Goal: Complete application form

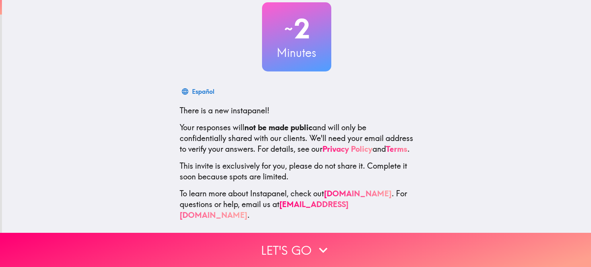
scroll to position [52, 0]
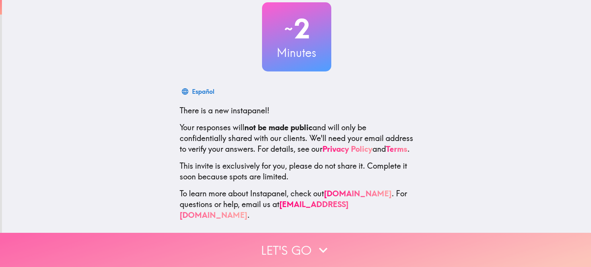
click at [319, 249] on icon "button" at bounding box center [323, 250] width 17 height 17
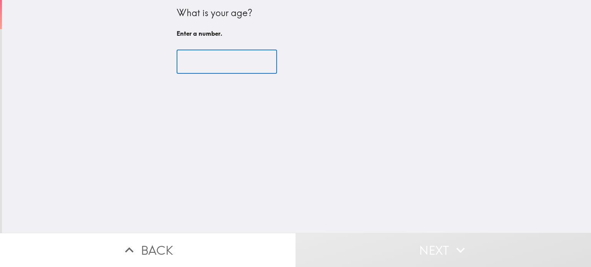
click at [217, 68] on input "number" at bounding box center [227, 62] width 100 height 24
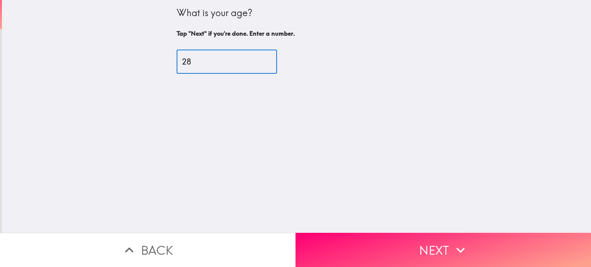
click at [217, 68] on input "28" at bounding box center [227, 62] width 100 height 24
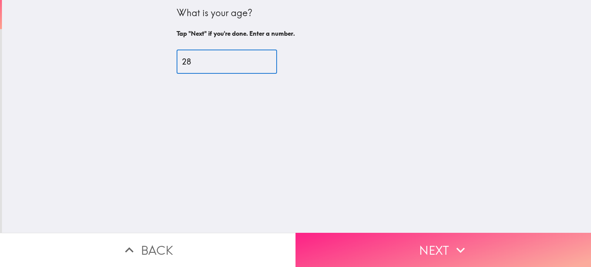
type input "28"
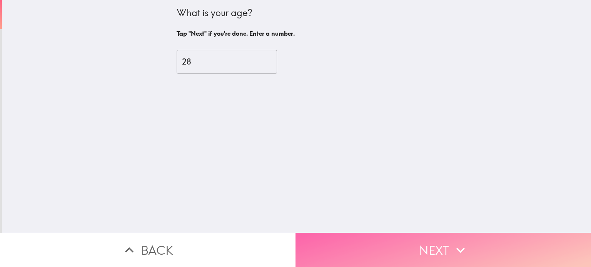
click at [408, 238] on button "Next" at bounding box center [442, 250] width 295 height 34
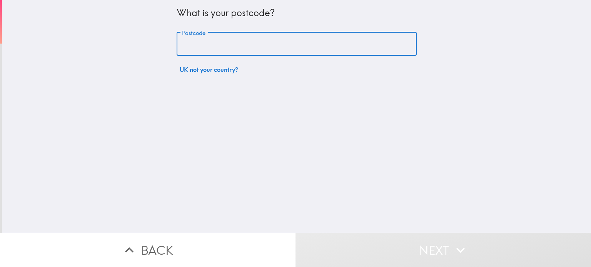
click at [300, 52] on input "Postcode" at bounding box center [297, 44] width 240 height 24
type input "c"
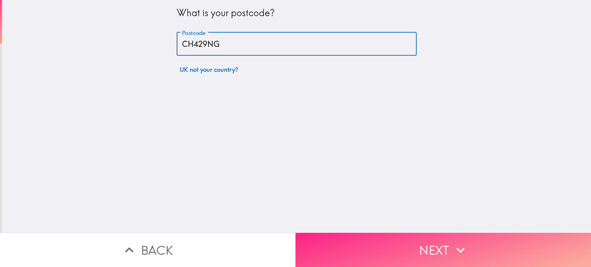
type input "CH429NG"
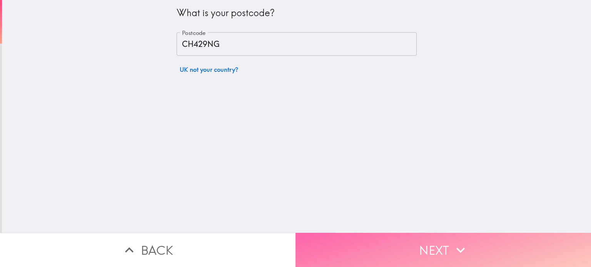
click at [371, 233] on button "Next" at bounding box center [442, 250] width 295 height 34
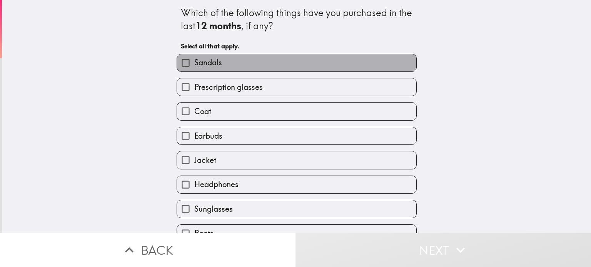
click at [195, 64] on span "Sandals" at bounding box center [208, 62] width 28 height 11
click at [194, 64] on input "Sandals" at bounding box center [185, 62] width 17 height 17
checkbox input "true"
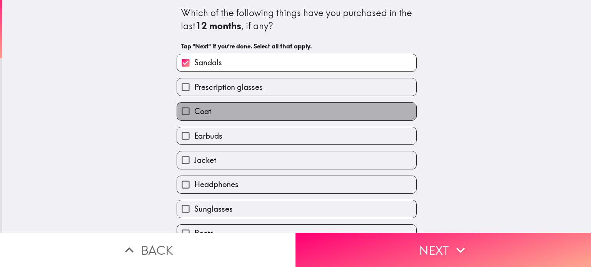
click at [201, 110] on span "Coat" at bounding box center [202, 111] width 17 height 11
click at [194, 110] on input "Coat" at bounding box center [185, 111] width 17 height 17
checkbox input "true"
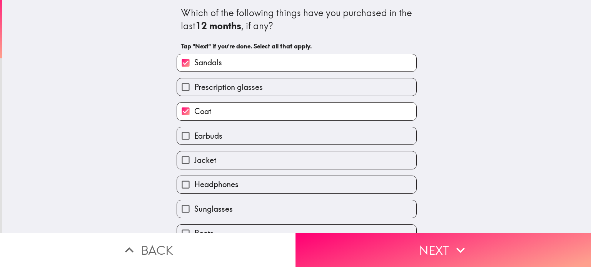
click at [197, 163] on span "Jacket" at bounding box center [205, 160] width 22 height 11
click at [194, 163] on input "Jacket" at bounding box center [185, 160] width 17 height 17
checkbox input "true"
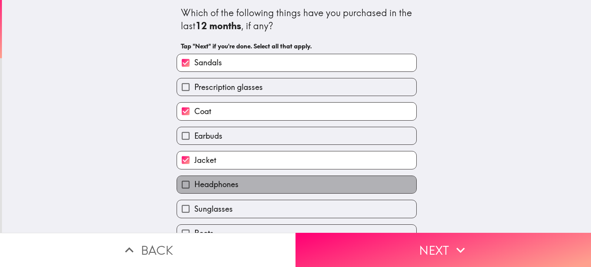
click at [196, 182] on span "Headphones" at bounding box center [216, 184] width 44 height 11
click at [194, 182] on input "Headphones" at bounding box center [185, 184] width 17 height 17
checkbox input "true"
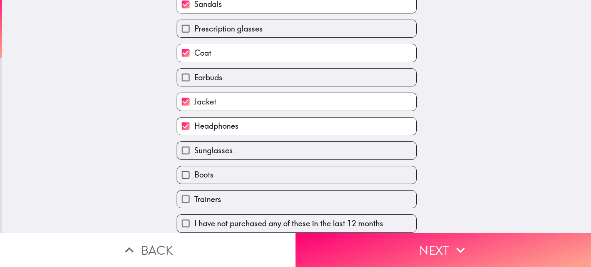
scroll to position [62, 0]
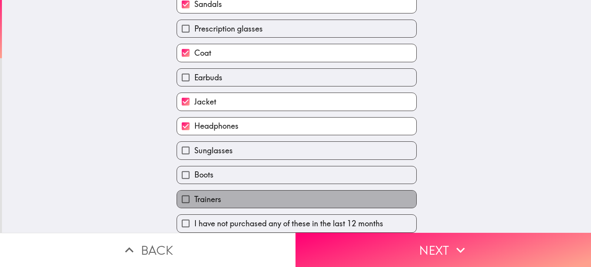
click at [281, 191] on label "Trainers" at bounding box center [296, 199] width 239 height 17
click at [194, 191] on input "Trainers" at bounding box center [185, 199] width 17 height 17
checkbox input "true"
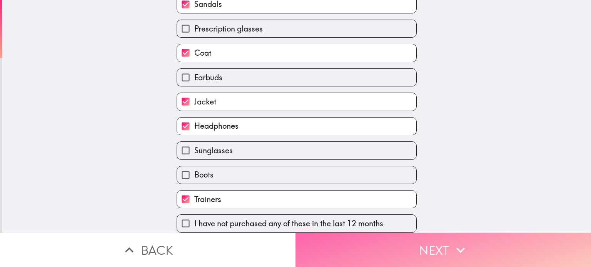
click at [477, 239] on button "Next" at bounding box center [442, 250] width 295 height 34
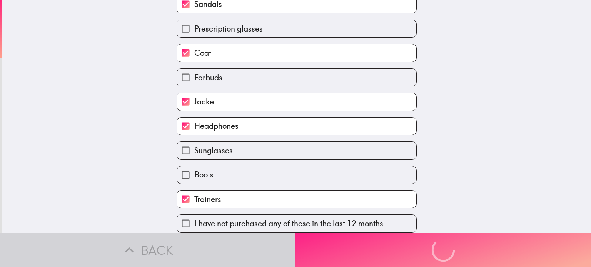
scroll to position [0, 0]
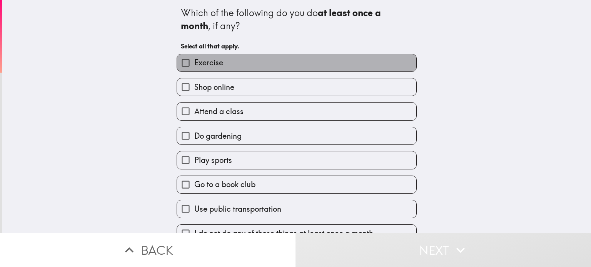
click at [239, 68] on label "Exercise" at bounding box center [296, 62] width 239 height 17
click at [194, 68] on input "Exercise" at bounding box center [185, 62] width 17 height 17
checkbox input "true"
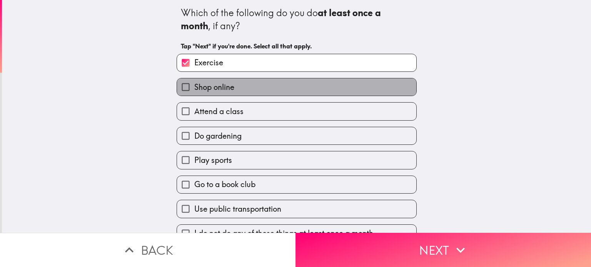
click at [238, 80] on label "Shop online" at bounding box center [296, 86] width 239 height 17
click at [194, 80] on input "Shop online" at bounding box center [185, 86] width 17 height 17
checkbox input "true"
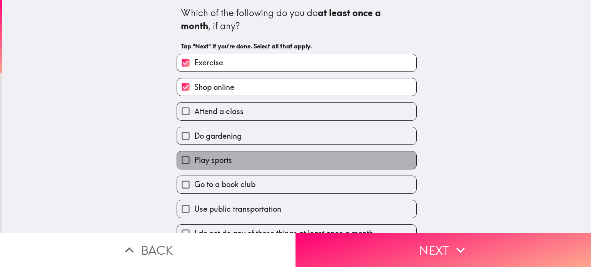
click at [218, 160] on span "Play sports" at bounding box center [213, 160] width 38 height 11
click at [194, 160] on input "Play sports" at bounding box center [185, 160] width 17 height 17
checkbox input "true"
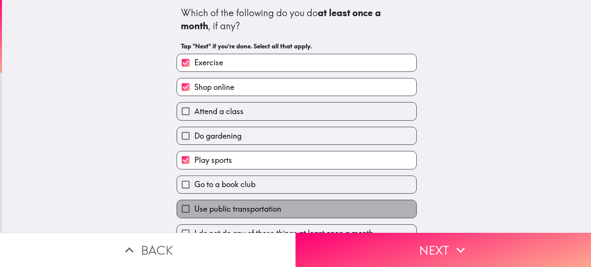
click at [208, 210] on span "Use public transportation" at bounding box center [237, 209] width 87 height 11
click at [194, 210] on input "Use public transportation" at bounding box center [185, 208] width 17 height 17
checkbox input "true"
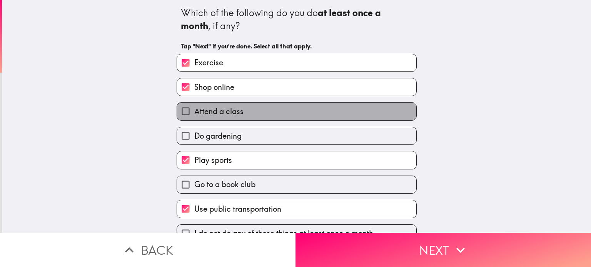
click at [260, 107] on label "Attend a class" at bounding box center [296, 111] width 239 height 17
click at [194, 107] on input "Attend a class" at bounding box center [185, 111] width 17 height 17
checkbox input "true"
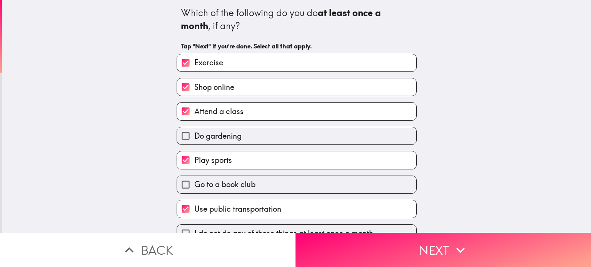
scroll to position [14, 0]
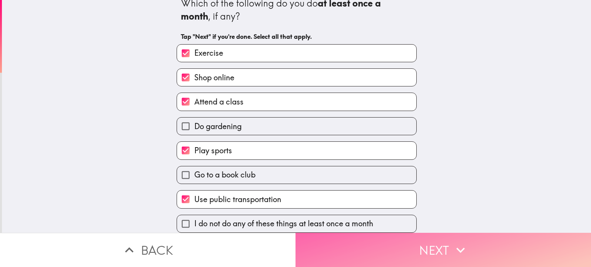
click at [495, 238] on button "Next" at bounding box center [442, 250] width 295 height 34
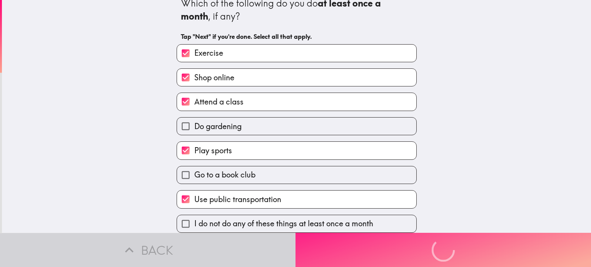
scroll to position [0, 0]
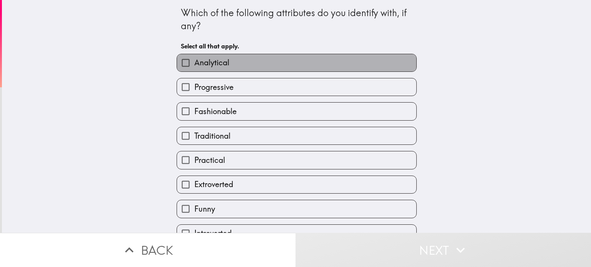
click at [227, 62] on label "Analytical" at bounding box center [296, 62] width 239 height 17
click at [194, 62] on input "Analytical" at bounding box center [185, 62] width 17 height 17
checkbox input "true"
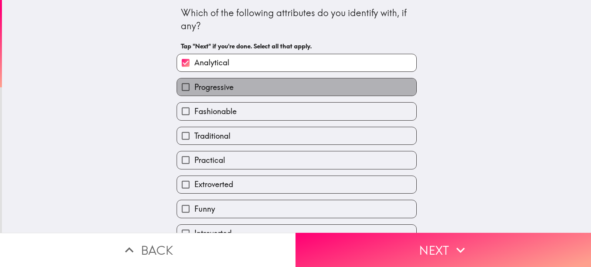
click at [223, 89] on span "Progressive" at bounding box center [213, 87] width 39 height 11
click at [194, 89] on input "Progressive" at bounding box center [185, 86] width 17 height 17
checkbox input "true"
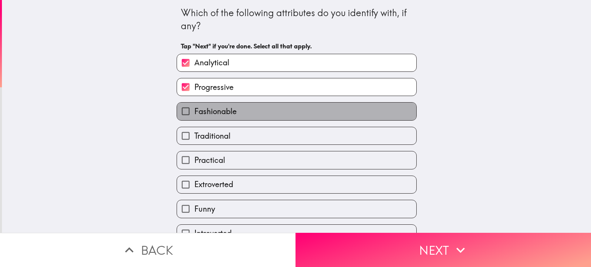
click at [214, 118] on label "Fashionable" at bounding box center [296, 111] width 239 height 17
click at [194, 118] on input "Fashionable" at bounding box center [185, 111] width 17 height 17
checkbox input "true"
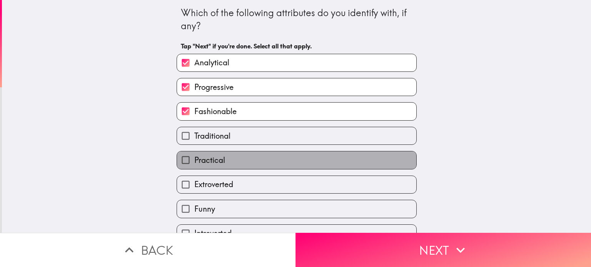
click at [197, 160] on span "Practical" at bounding box center [209, 160] width 31 height 11
click at [194, 160] on input "Practical" at bounding box center [185, 160] width 17 height 17
checkbox input "true"
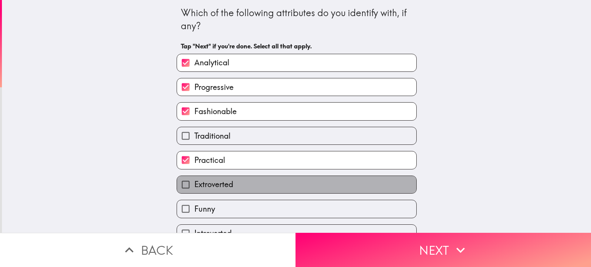
click at [200, 181] on span "Extroverted" at bounding box center [213, 184] width 39 height 11
click at [194, 181] on input "Extroverted" at bounding box center [185, 184] width 17 height 17
checkbox input "true"
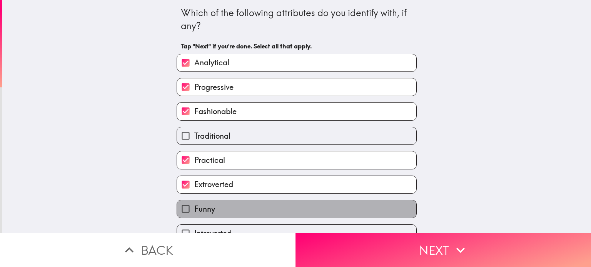
click at [207, 206] on span "Funny" at bounding box center [204, 209] width 21 height 11
click at [194, 206] on input "Funny" at bounding box center [185, 208] width 17 height 17
checkbox input "true"
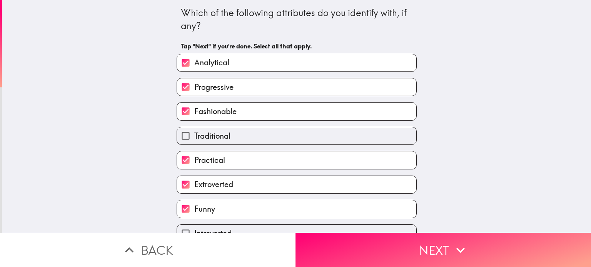
click at [582, 70] on div "Which of the following attributes do you identify with, if any? Tap "Next" if y…" at bounding box center [296, 116] width 589 height 233
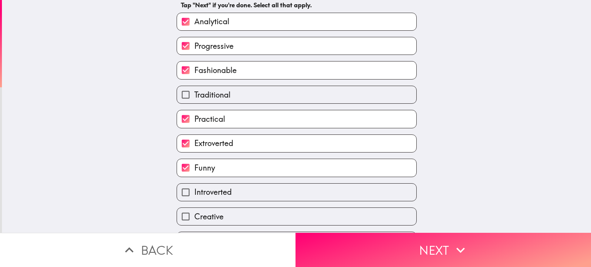
scroll to position [62, 0]
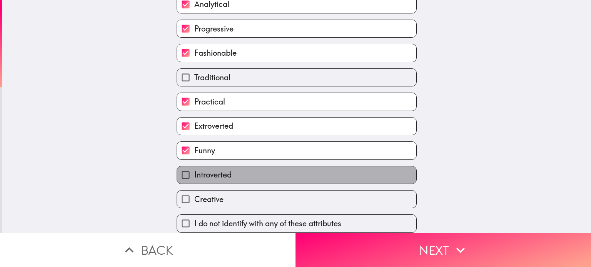
click at [275, 176] on label "Introverted" at bounding box center [296, 175] width 239 height 17
click at [194, 176] on input "Introverted" at bounding box center [185, 175] width 17 height 17
checkbox input "true"
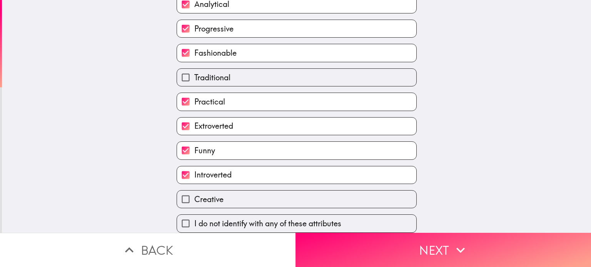
click at [245, 191] on label "Creative" at bounding box center [296, 199] width 239 height 17
click at [194, 191] on input "Creative" at bounding box center [185, 199] width 17 height 17
checkbox input "true"
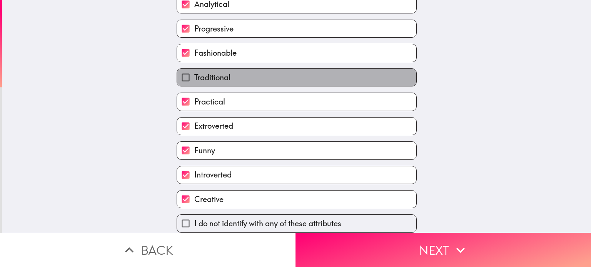
click at [273, 80] on label "Traditional" at bounding box center [296, 77] width 239 height 17
click at [194, 80] on input "Traditional" at bounding box center [185, 77] width 17 height 17
checkbox input "true"
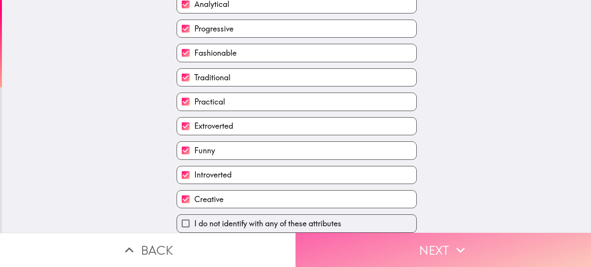
click at [423, 241] on button "Next" at bounding box center [442, 250] width 295 height 34
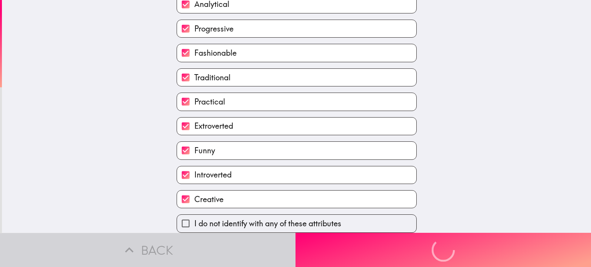
scroll to position [0, 0]
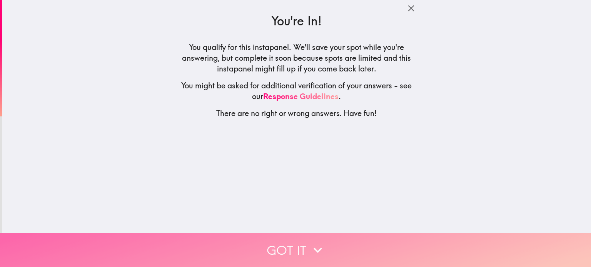
click at [409, 241] on button "Got it" at bounding box center [295, 250] width 591 height 34
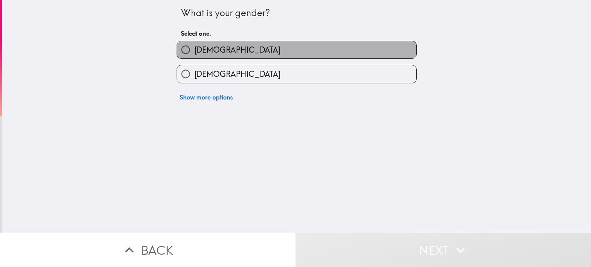
click at [246, 43] on label "[DEMOGRAPHIC_DATA]" at bounding box center [296, 49] width 239 height 17
click at [194, 43] on input "[DEMOGRAPHIC_DATA]" at bounding box center [185, 49] width 17 height 17
radio input "true"
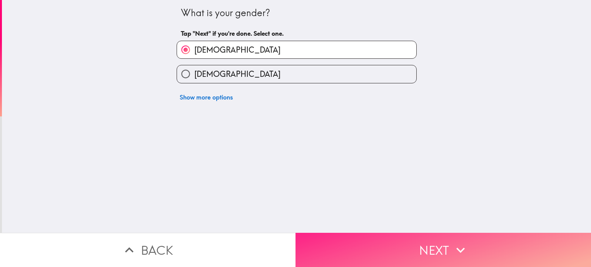
click at [371, 233] on button "Next" at bounding box center [442, 250] width 295 height 34
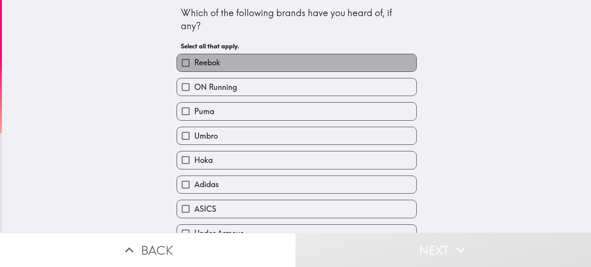
click at [229, 64] on label "Reebok" at bounding box center [296, 62] width 239 height 17
click at [194, 64] on input "Reebok" at bounding box center [185, 62] width 17 height 17
checkbox input "true"
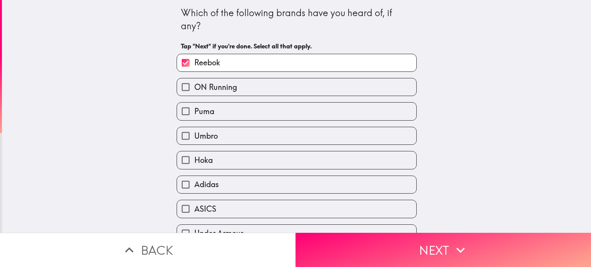
click at [217, 86] on span "ON Running" at bounding box center [215, 87] width 43 height 11
click at [194, 86] on input "ON Running" at bounding box center [185, 86] width 17 height 17
checkbox input "true"
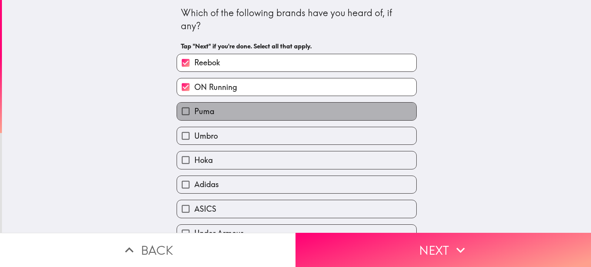
click at [205, 114] on span "Puma" at bounding box center [204, 111] width 20 height 11
click at [194, 114] on input "Puma" at bounding box center [185, 111] width 17 height 17
checkbox input "true"
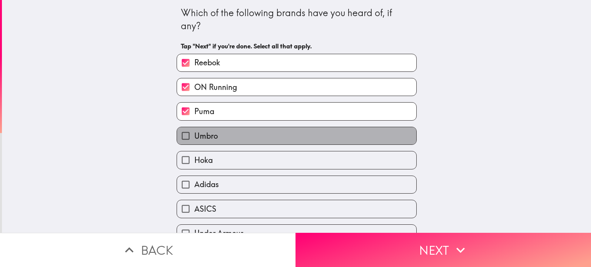
click at [200, 131] on span "Umbro" at bounding box center [205, 136] width 23 height 11
click at [194, 130] on input "Umbro" at bounding box center [185, 135] width 17 height 17
checkbox input "true"
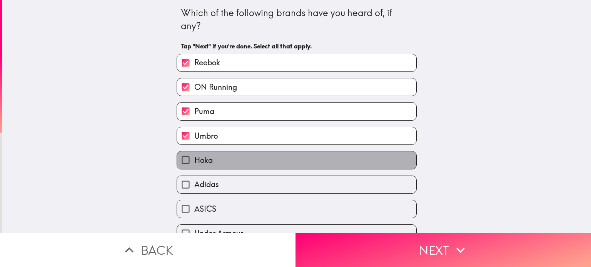
click at [194, 157] on span "Hoka" at bounding box center [203, 160] width 18 height 11
click at [189, 157] on input "Hoka" at bounding box center [185, 160] width 17 height 17
checkbox input "true"
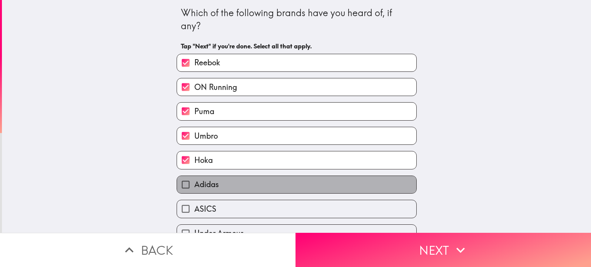
click at [197, 188] on span "Adidas" at bounding box center [206, 184] width 25 height 11
click at [194, 188] on input "Adidas" at bounding box center [185, 184] width 17 height 17
checkbox input "true"
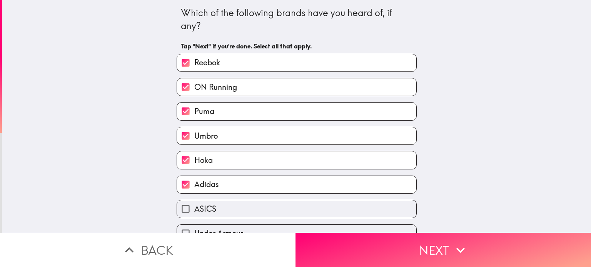
click at [208, 218] on div "Under Armour" at bounding box center [293, 230] width 246 height 24
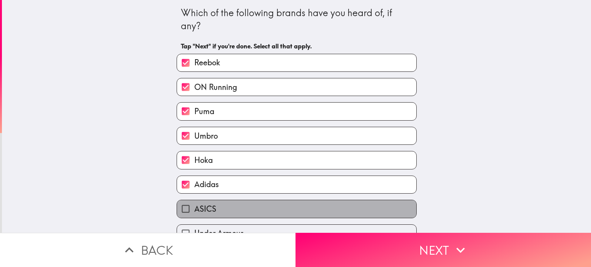
click at [222, 212] on label "ASICS" at bounding box center [296, 208] width 239 height 17
click at [194, 212] on input "ASICS" at bounding box center [185, 208] width 17 height 17
checkbox input "true"
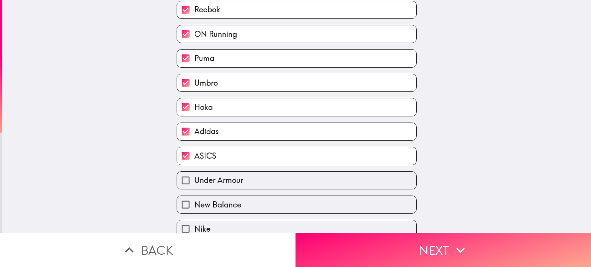
scroll to position [87, 0]
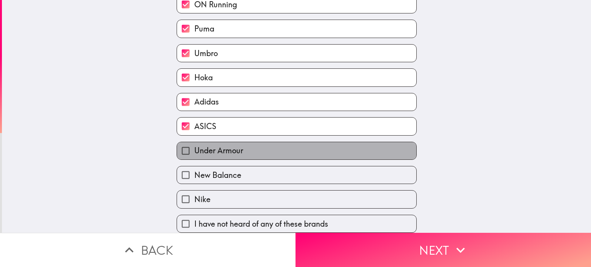
click at [317, 152] on label "Under Armour" at bounding box center [296, 150] width 239 height 17
click at [194, 152] on input "Under Armour" at bounding box center [185, 150] width 17 height 17
checkbox input "true"
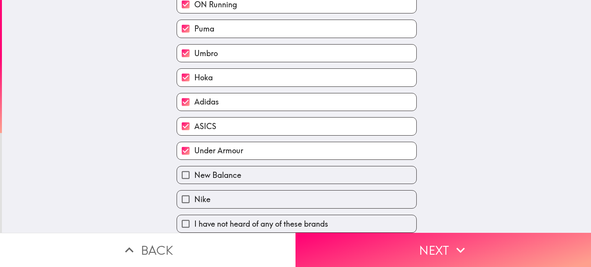
click at [302, 169] on label "New Balance" at bounding box center [296, 175] width 239 height 17
click at [194, 169] on input "New Balance" at bounding box center [185, 175] width 17 height 17
checkbox input "true"
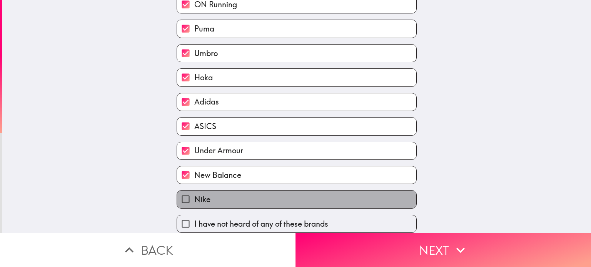
click at [286, 196] on label "Nike" at bounding box center [296, 199] width 239 height 17
click at [194, 196] on input "Nike" at bounding box center [185, 199] width 17 height 17
checkbox input "true"
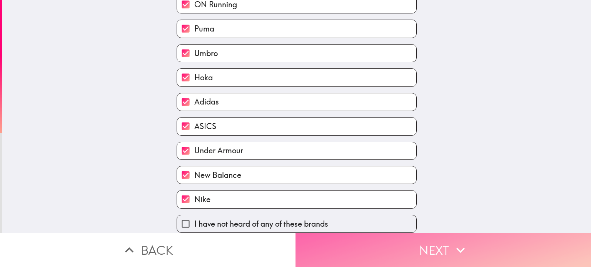
click at [470, 239] on button "Next" at bounding box center [442, 250] width 295 height 34
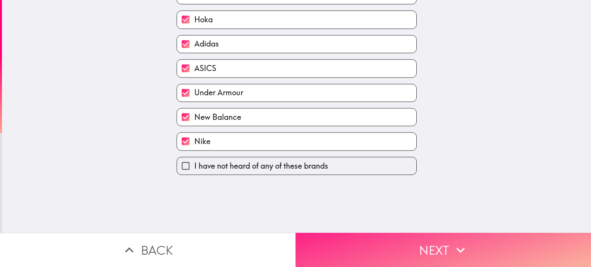
scroll to position [0, 0]
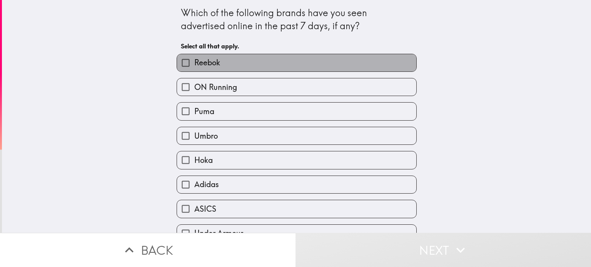
click at [219, 65] on label "Reebok" at bounding box center [296, 62] width 239 height 17
click at [194, 65] on input "Reebok" at bounding box center [185, 62] width 17 height 17
checkbox input "true"
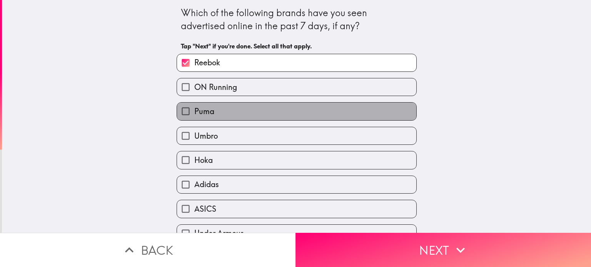
click at [214, 106] on label "Puma" at bounding box center [296, 111] width 239 height 17
click at [194, 106] on input "Puma" at bounding box center [185, 111] width 17 height 17
checkbox input "true"
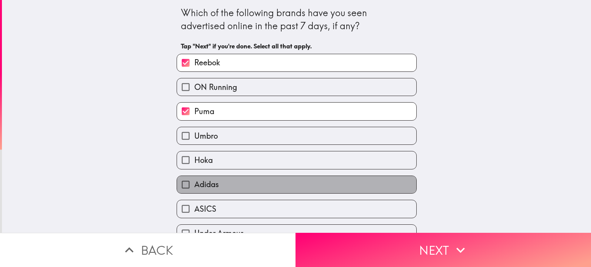
click at [205, 183] on span "Adidas" at bounding box center [206, 184] width 25 height 11
click at [194, 183] on input "Adidas" at bounding box center [185, 184] width 17 height 17
checkbox input "true"
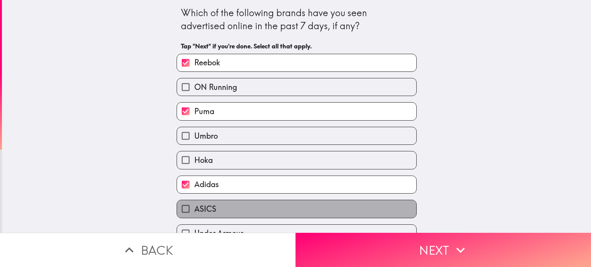
click at [204, 204] on span "ASICS" at bounding box center [205, 209] width 22 height 11
click at [194, 203] on input "ASICS" at bounding box center [185, 208] width 17 height 17
checkbox input "true"
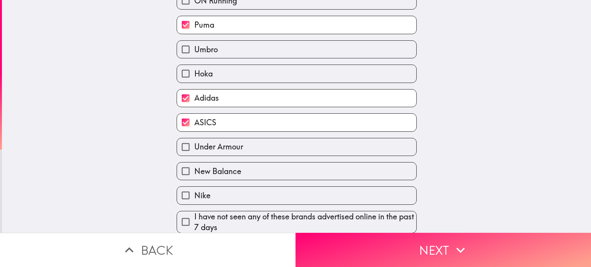
scroll to position [91, 0]
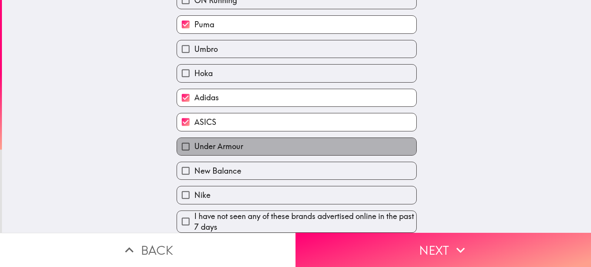
click at [255, 149] on label "Under Armour" at bounding box center [296, 146] width 239 height 17
click at [194, 149] on input "Under Armour" at bounding box center [185, 146] width 17 height 17
checkbox input "true"
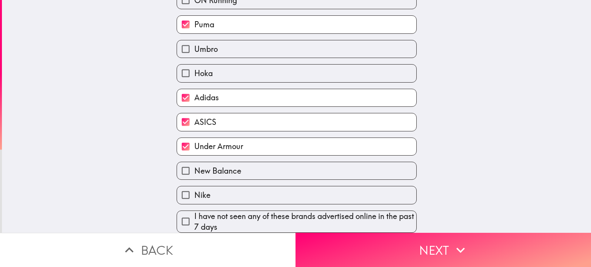
click at [240, 164] on label "New Balance" at bounding box center [296, 170] width 239 height 17
click at [194, 164] on input "New Balance" at bounding box center [185, 170] width 17 height 17
checkbox input "true"
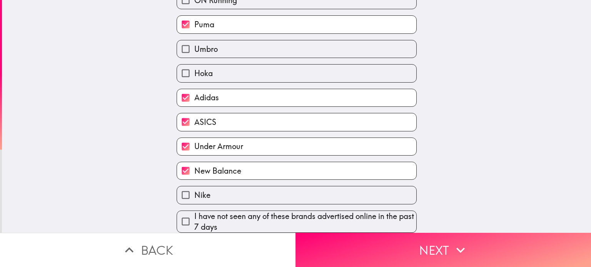
click at [223, 187] on label "Nike" at bounding box center [296, 195] width 239 height 17
click at [194, 187] on input "Nike" at bounding box center [185, 195] width 17 height 17
checkbox input "true"
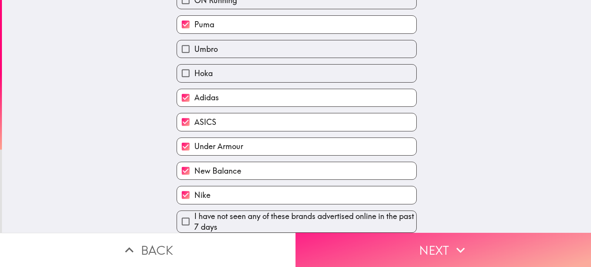
click at [485, 246] on button "Next" at bounding box center [442, 250] width 295 height 34
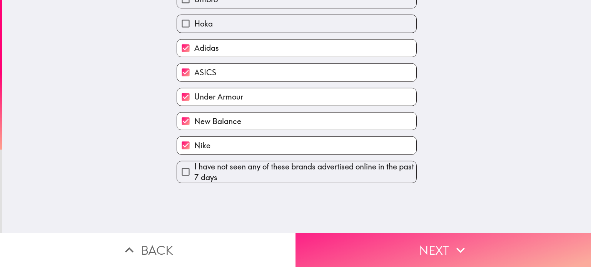
scroll to position [0, 0]
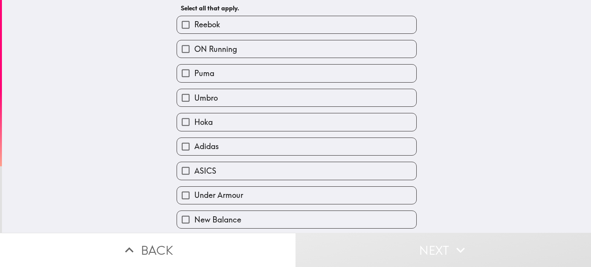
scroll to position [40, 0]
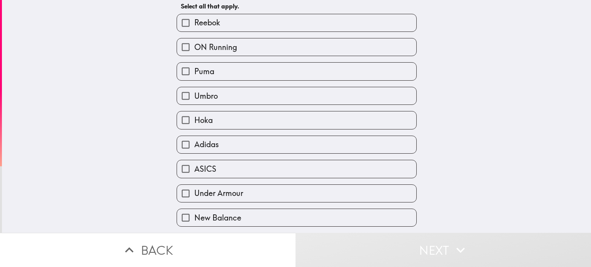
click at [249, 171] on label "ASICS" at bounding box center [296, 168] width 239 height 17
click at [194, 171] on input "ASICS" at bounding box center [185, 168] width 17 height 17
checkbox input "true"
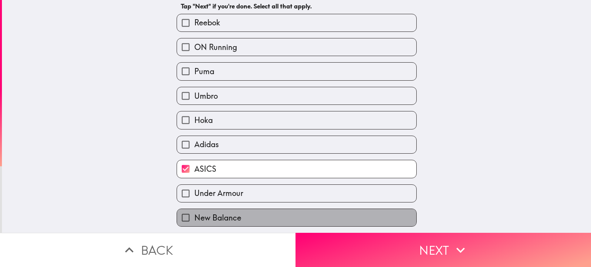
click at [219, 217] on span "New Balance" at bounding box center [217, 218] width 47 height 11
click at [194, 217] on input "New Balance" at bounding box center [185, 217] width 17 height 17
checkbox input "true"
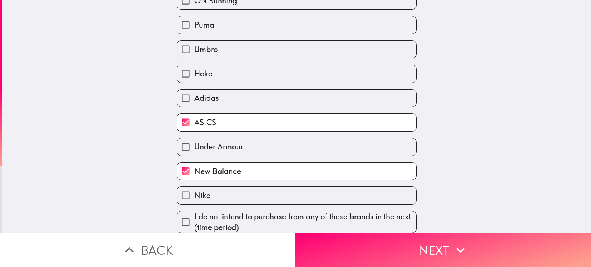
scroll to position [91, 0]
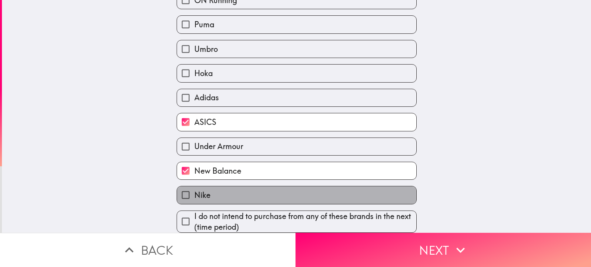
click at [315, 190] on label "Nike" at bounding box center [296, 195] width 239 height 17
click at [194, 190] on input "Nike" at bounding box center [185, 195] width 17 height 17
checkbox input "true"
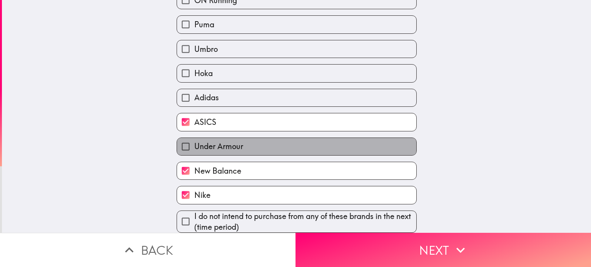
click at [317, 141] on label "Under Armour" at bounding box center [296, 146] width 239 height 17
click at [194, 141] on input "Under Armour" at bounding box center [185, 146] width 17 height 17
checkbox input "true"
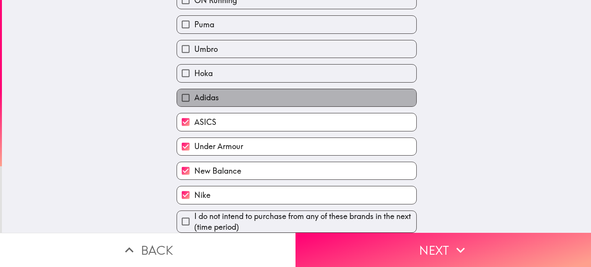
click at [307, 89] on label "Adidas" at bounding box center [296, 97] width 239 height 17
click at [194, 89] on input "Adidas" at bounding box center [185, 97] width 17 height 17
checkbox input "true"
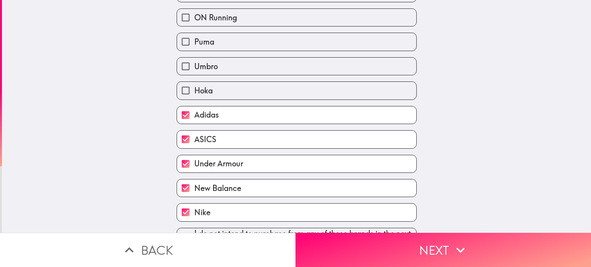
scroll to position [53, 0]
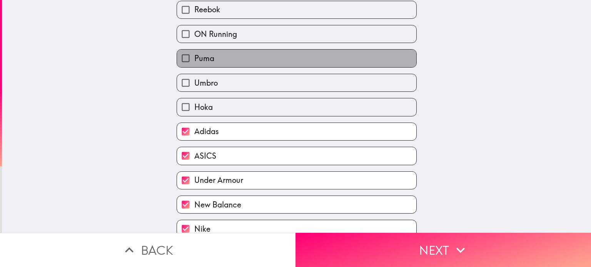
click at [333, 62] on label "Puma" at bounding box center [296, 58] width 239 height 17
click at [194, 62] on input "Puma" at bounding box center [185, 58] width 17 height 17
checkbox input "true"
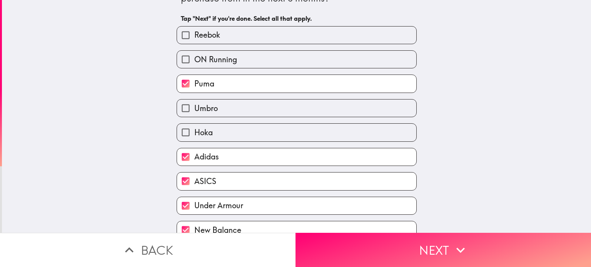
scroll to position [27, 0]
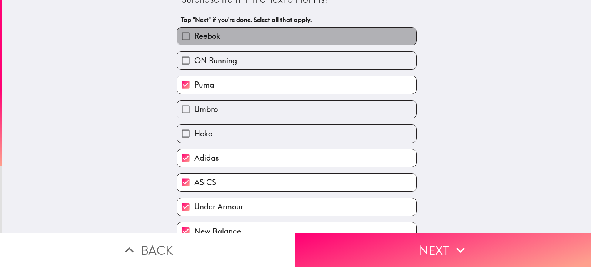
click at [315, 39] on label "Reebok" at bounding box center [296, 36] width 239 height 17
click at [194, 39] on input "Reebok" at bounding box center [185, 36] width 17 height 17
checkbox input "true"
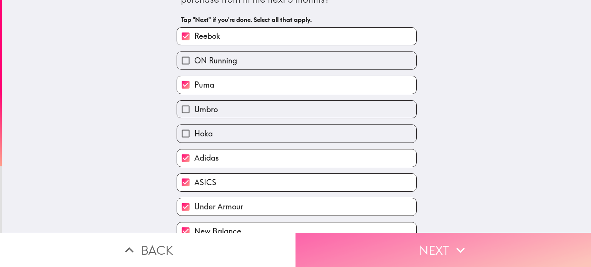
click at [433, 237] on button "Next" at bounding box center [442, 250] width 295 height 34
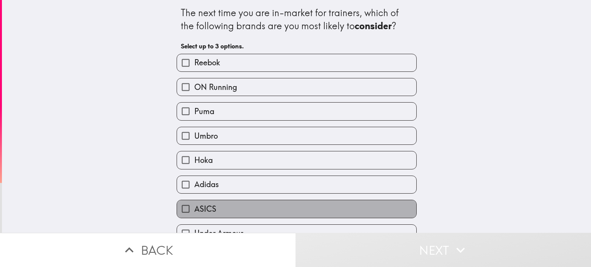
click at [217, 203] on label "ASICS" at bounding box center [296, 208] width 239 height 17
click at [194, 203] on input "ASICS" at bounding box center [185, 208] width 17 height 17
checkbox input "true"
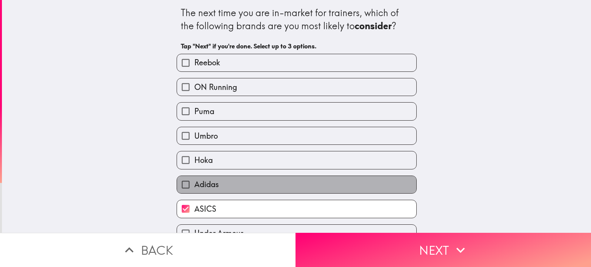
click at [225, 182] on label "Adidas" at bounding box center [296, 184] width 239 height 17
click at [194, 182] on input "Adidas" at bounding box center [185, 184] width 17 height 17
checkbox input "true"
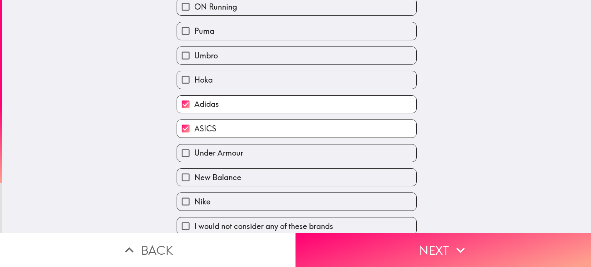
scroll to position [87, 0]
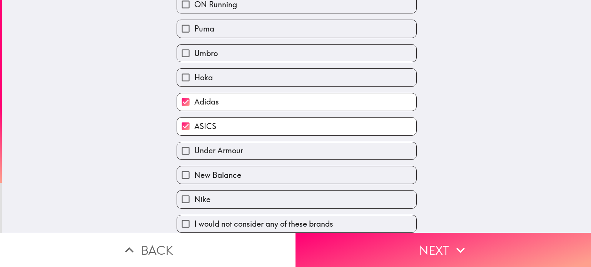
click at [285, 198] on label "Nike" at bounding box center [296, 199] width 239 height 17
click at [194, 198] on input "Nike" at bounding box center [185, 199] width 17 height 17
checkbox input "true"
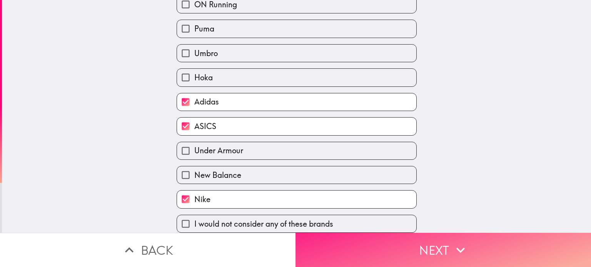
click at [483, 243] on button "Next" at bounding box center [442, 250] width 295 height 34
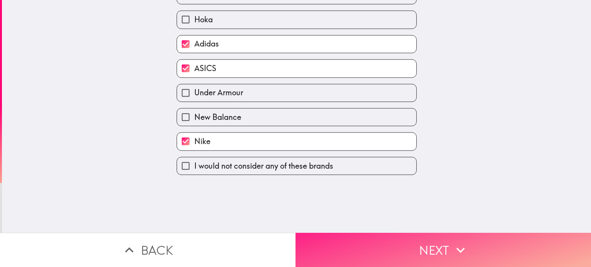
scroll to position [0, 0]
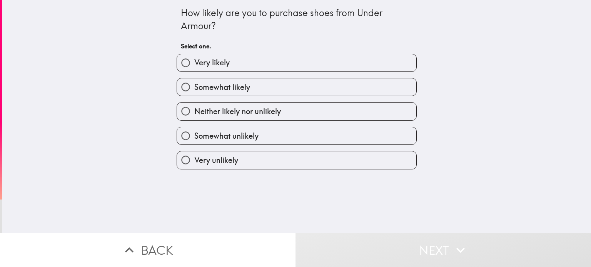
click at [249, 69] on label "Very likely" at bounding box center [296, 62] width 239 height 17
click at [194, 69] on input "Very likely" at bounding box center [185, 62] width 17 height 17
radio input "true"
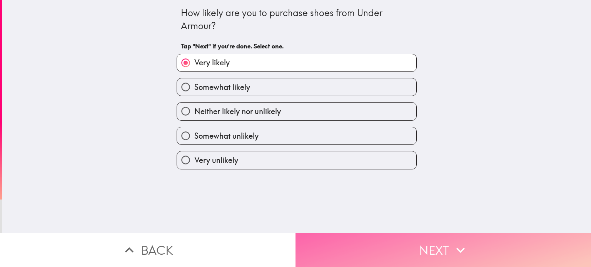
click at [434, 233] on button "Next" at bounding box center [442, 250] width 295 height 34
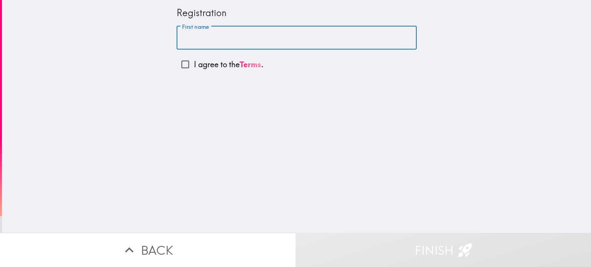
click at [279, 43] on input "First name" at bounding box center [297, 38] width 240 height 24
type input "[PERSON_NAME]"
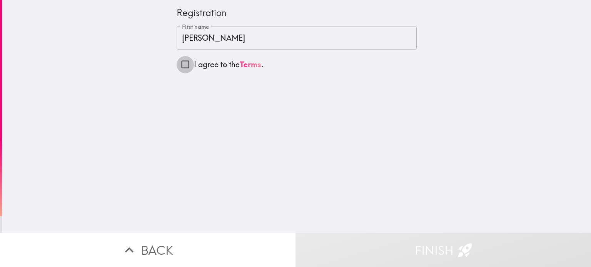
click at [177, 66] on input "I agree to the Terms ." at bounding box center [185, 64] width 17 height 17
checkbox input "true"
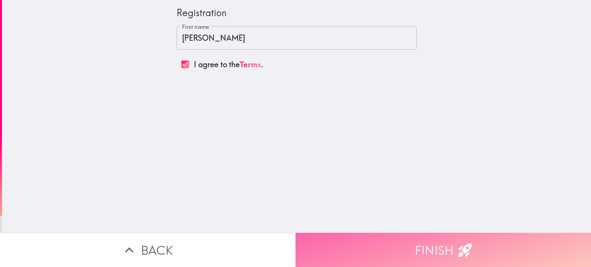
click at [449, 236] on button "Finish" at bounding box center [442, 250] width 295 height 34
